Goal: Obtain resource: Obtain resource

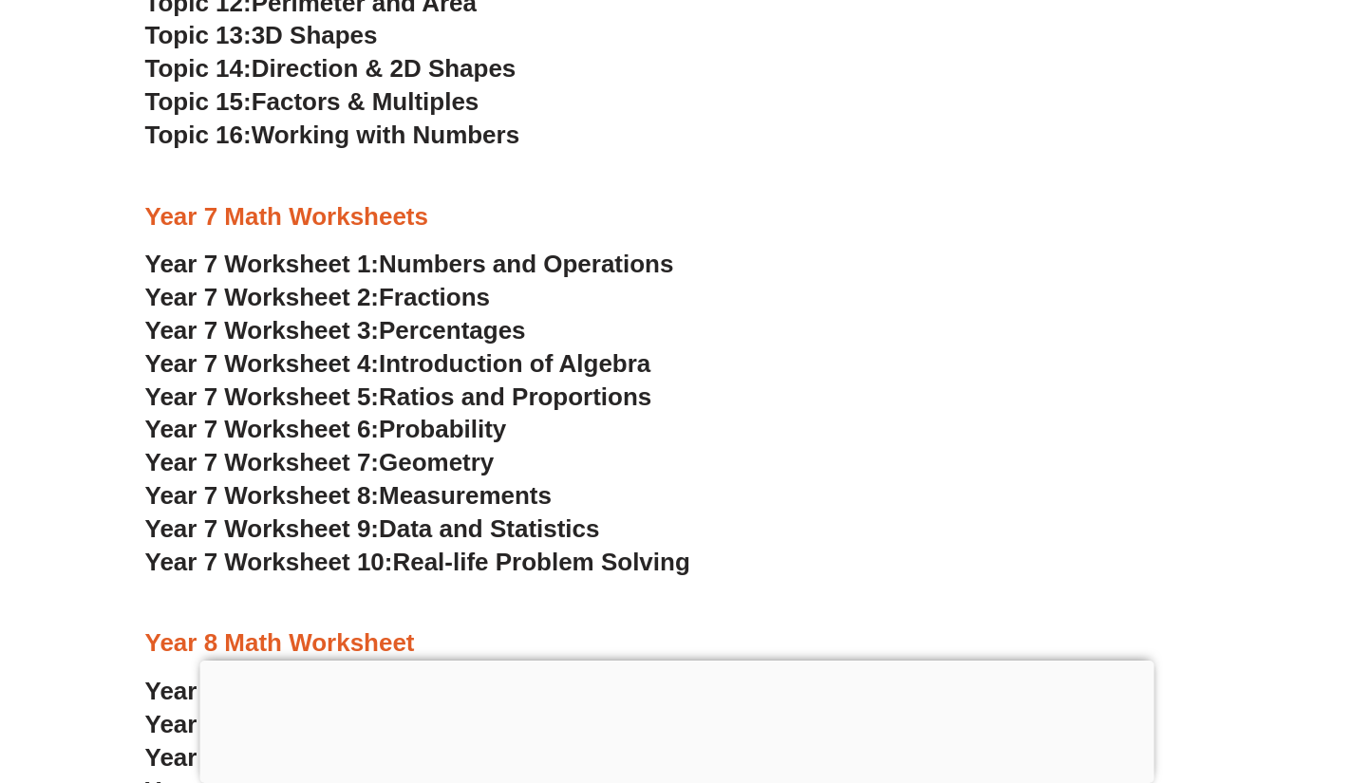
scroll to position [5640, 0]
click at [443, 392] on span "Ratios and Proportions" at bounding box center [515, 396] width 273 height 28
click at [24, 1] on section "NSW Selective High Schools Practice Worksheets School Readiness Program Free Wo…" at bounding box center [676, 500] width 1353 height 1944
click at [453, 325] on span "Percentages" at bounding box center [452, 329] width 147 height 28
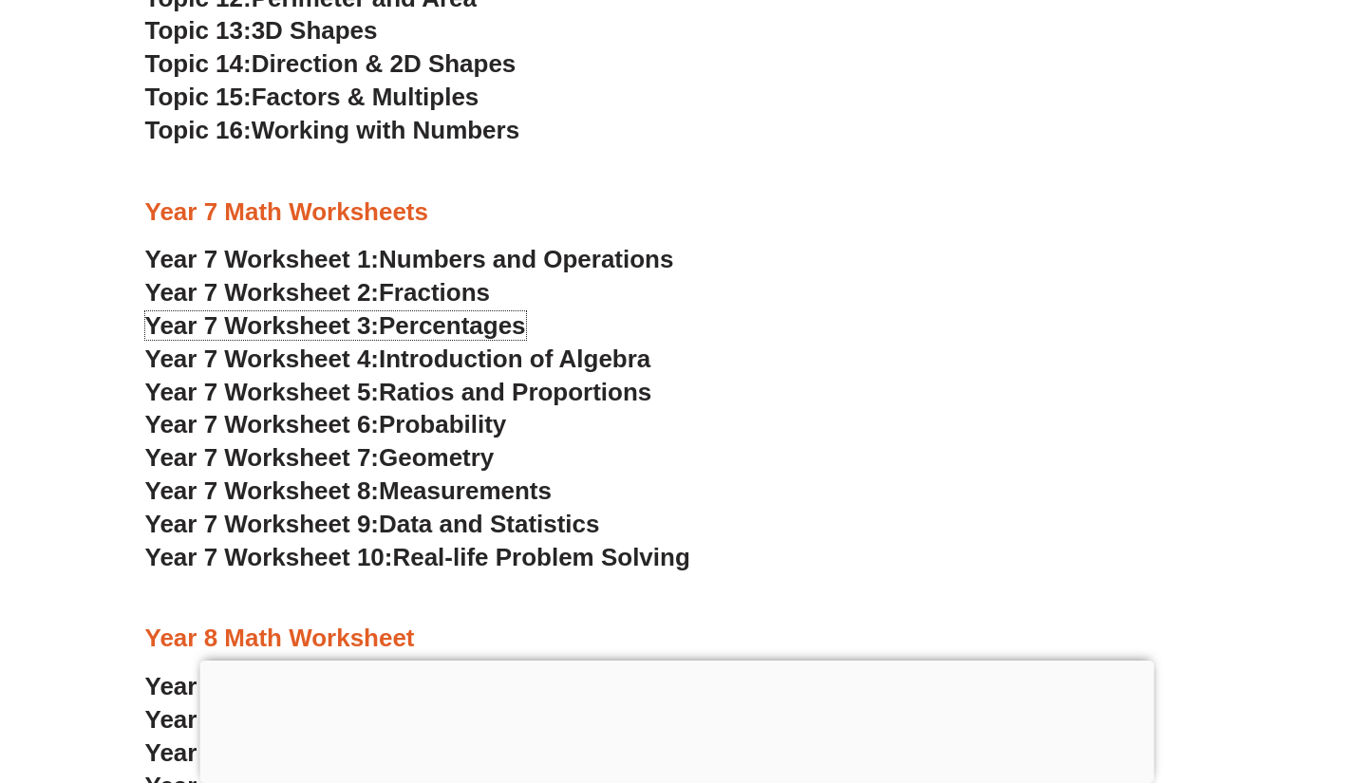
scroll to position [5640, 0]
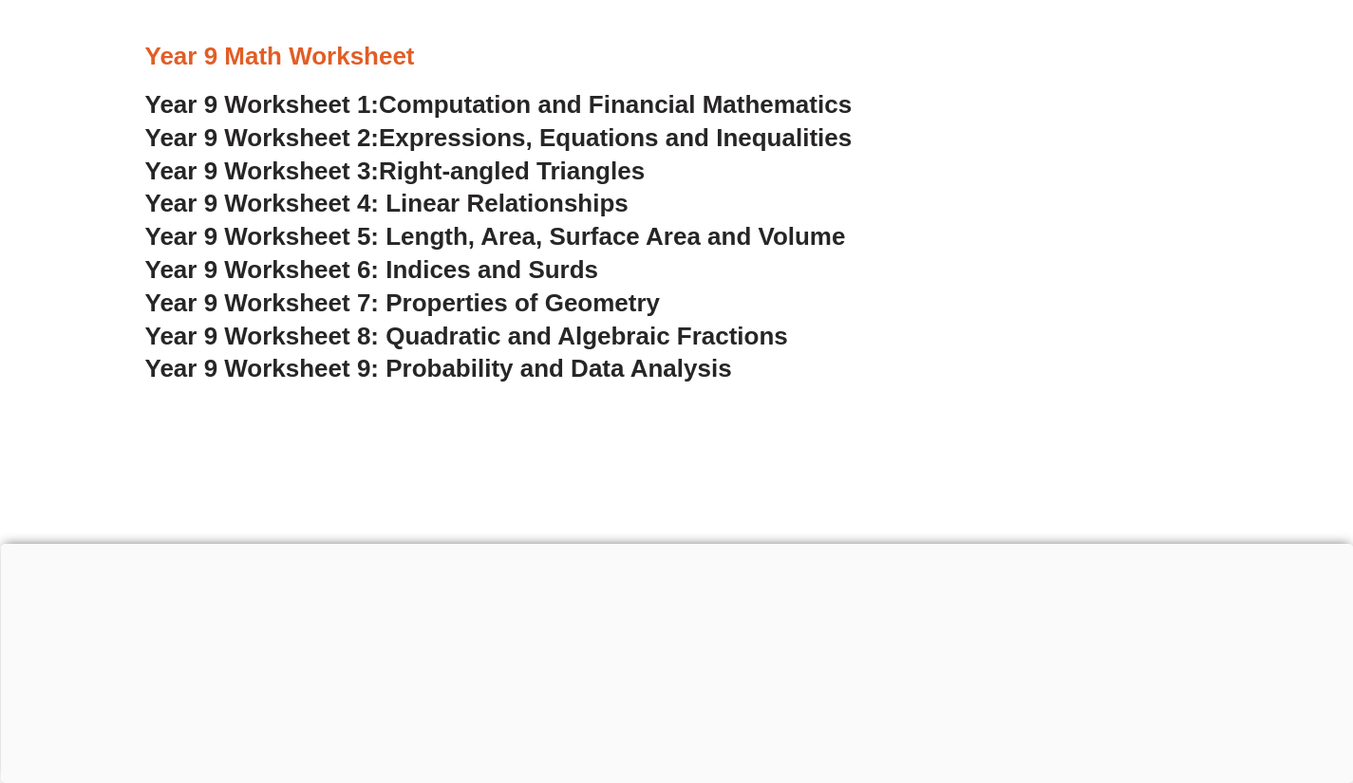
scroll to position [6652, 0]
click at [516, 235] on span "Year 9 Worksheet 5: Length, Area, Surface Area and Volume" at bounding box center [495, 237] width 701 height 28
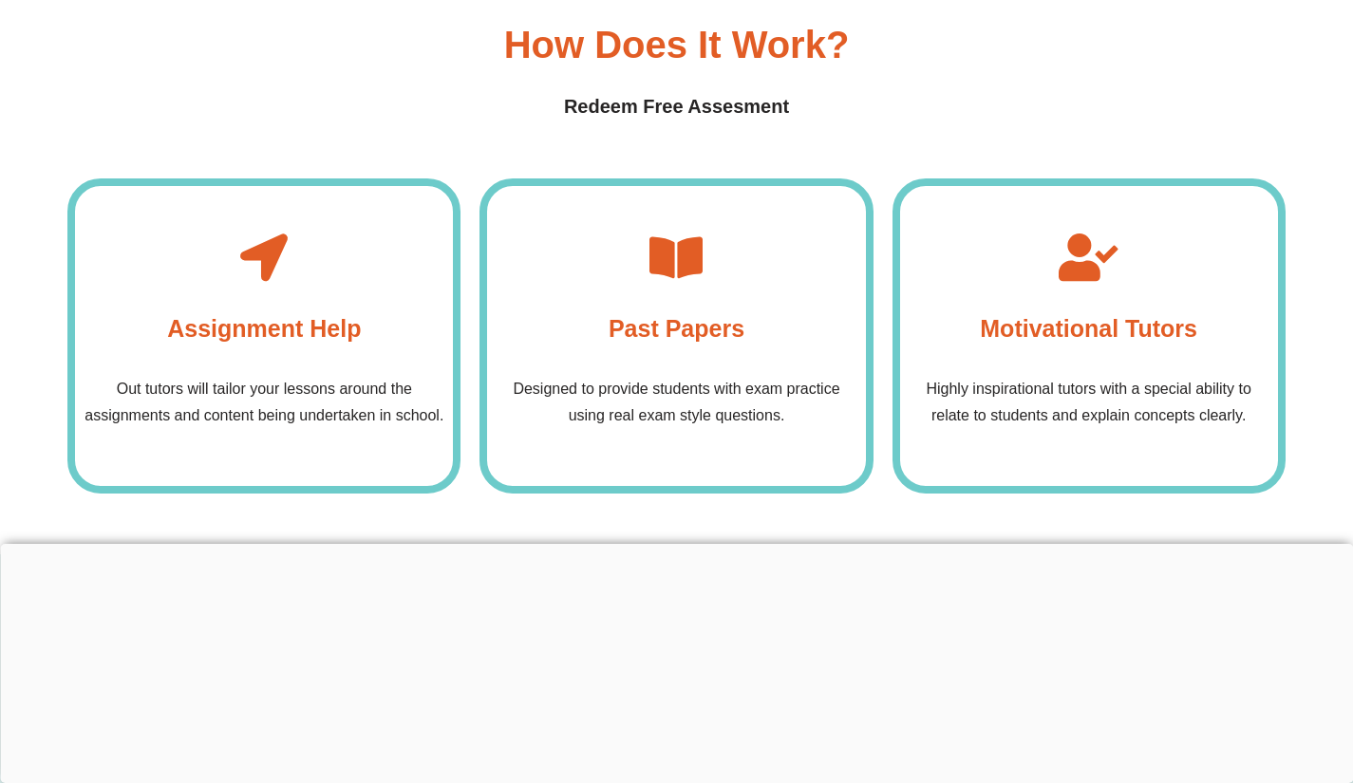
scroll to position [7432, 0]
